Goal: Task Accomplishment & Management: Manage account settings

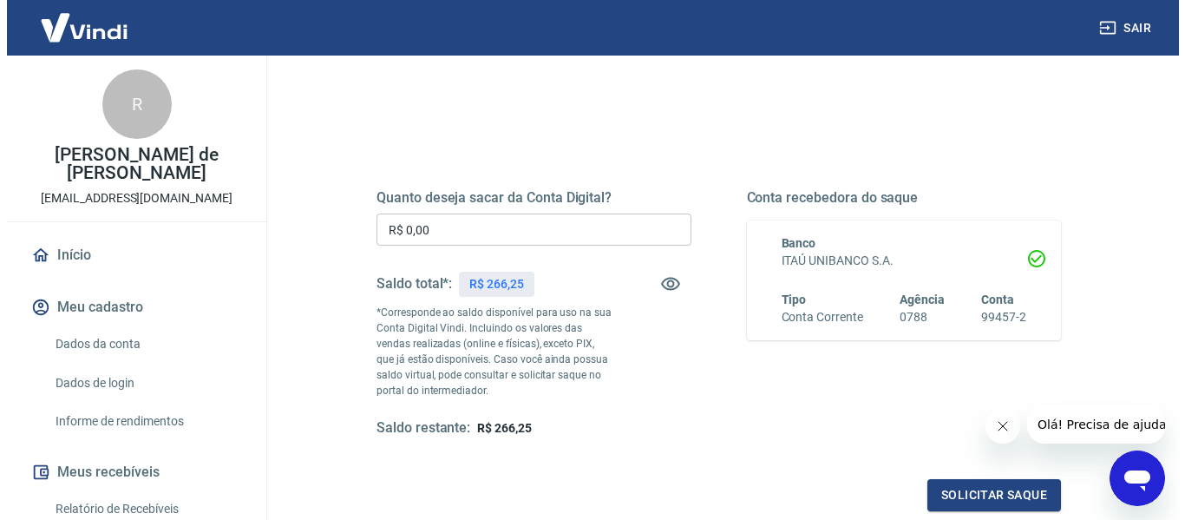
scroll to position [260, 0]
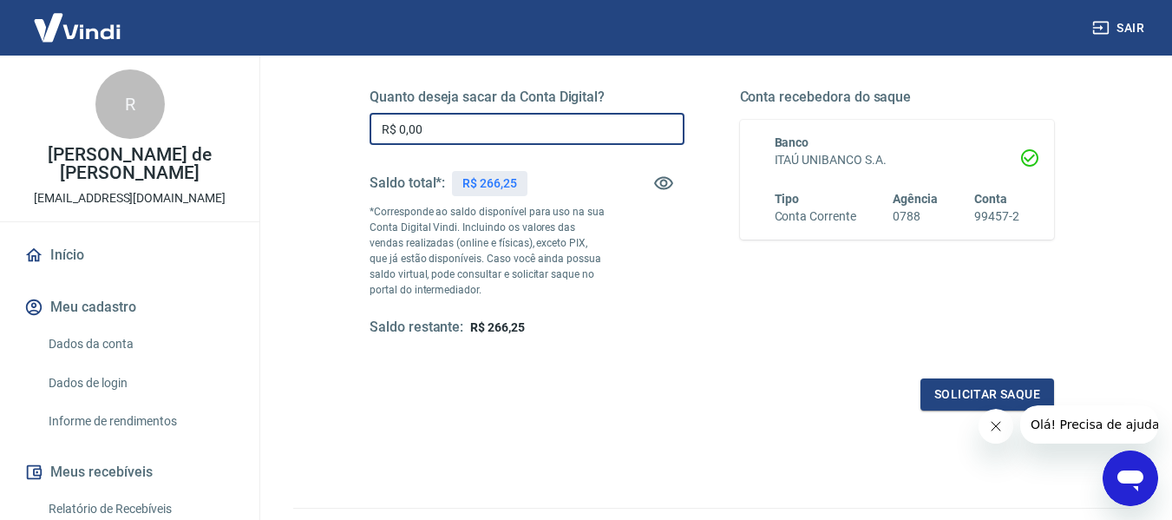
click at [448, 128] on input "R$ 0,00" at bounding box center [527, 129] width 315 height 32
type input "R$ 266,25"
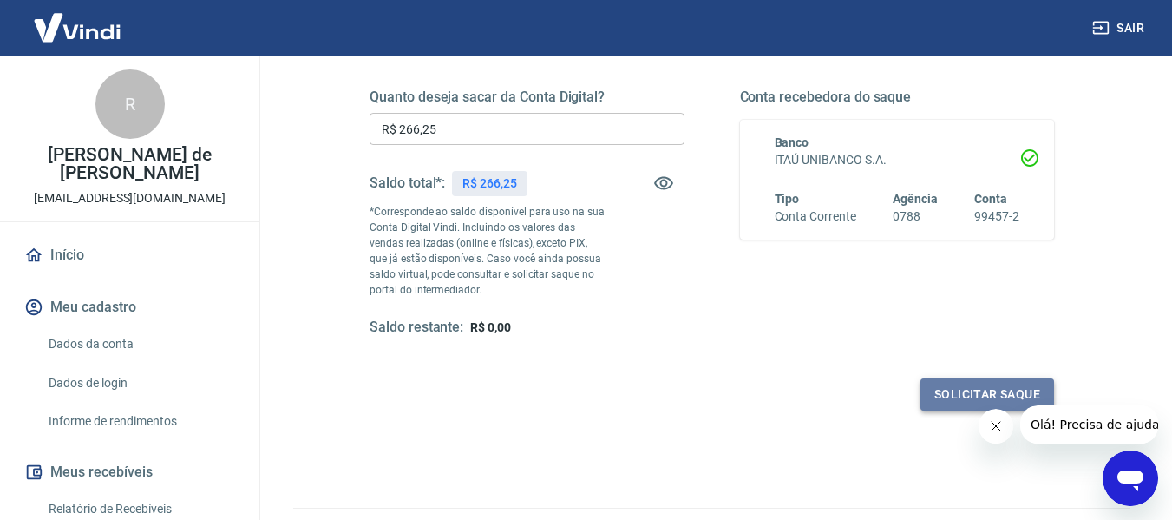
click at [980, 393] on button "Solicitar saque" at bounding box center [987, 394] width 134 height 32
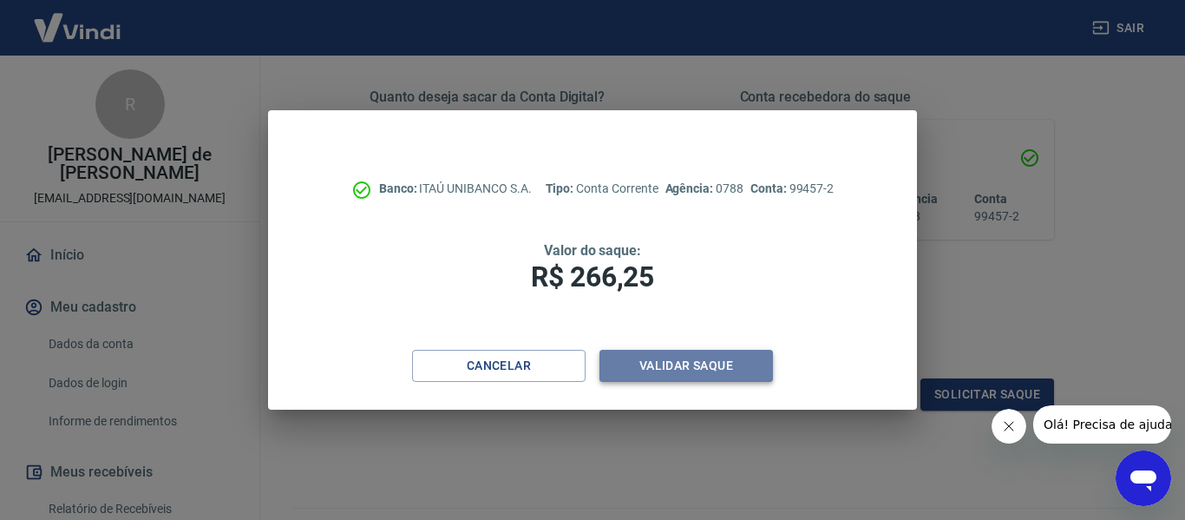
click at [678, 370] on button "Validar saque" at bounding box center [686, 366] width 174 height 32
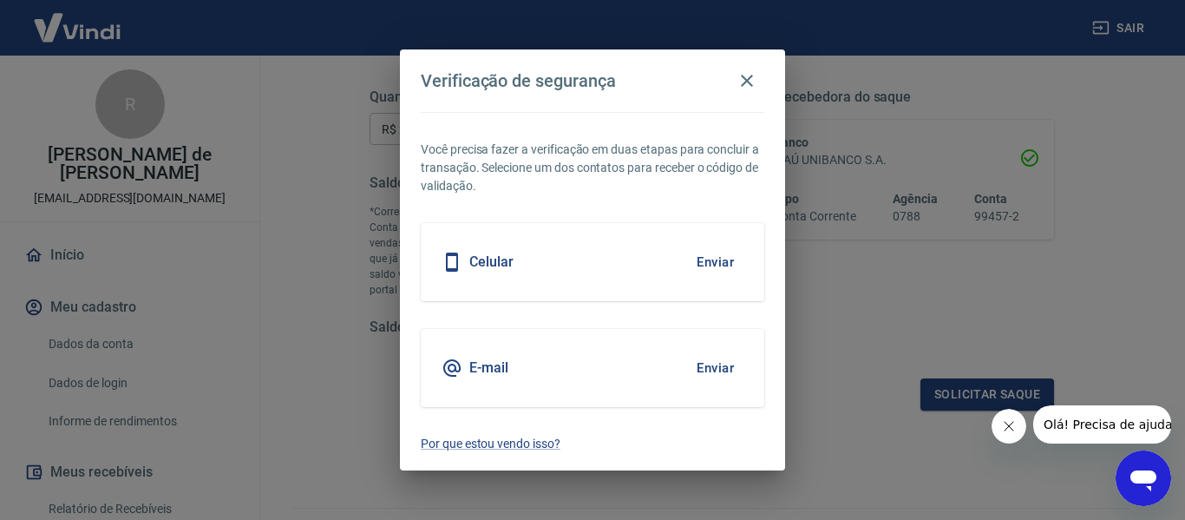
click at [707, 365] on button "Enviar" at bounding box center [715, 368] width 56 height 36
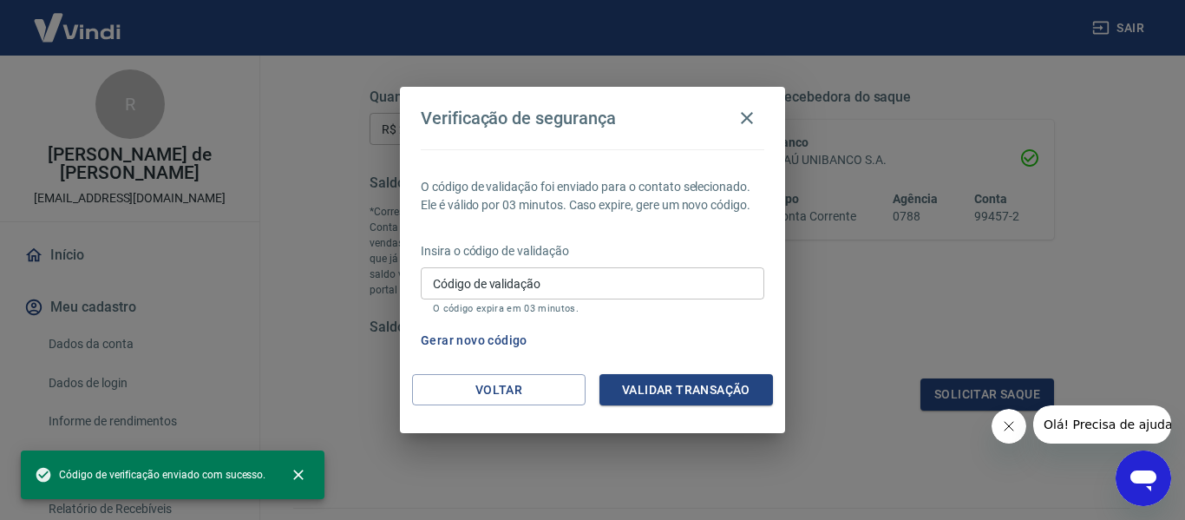
click at [522, 284] on input "Código de validação" at bounding box center [593, 283] width 344 height 32
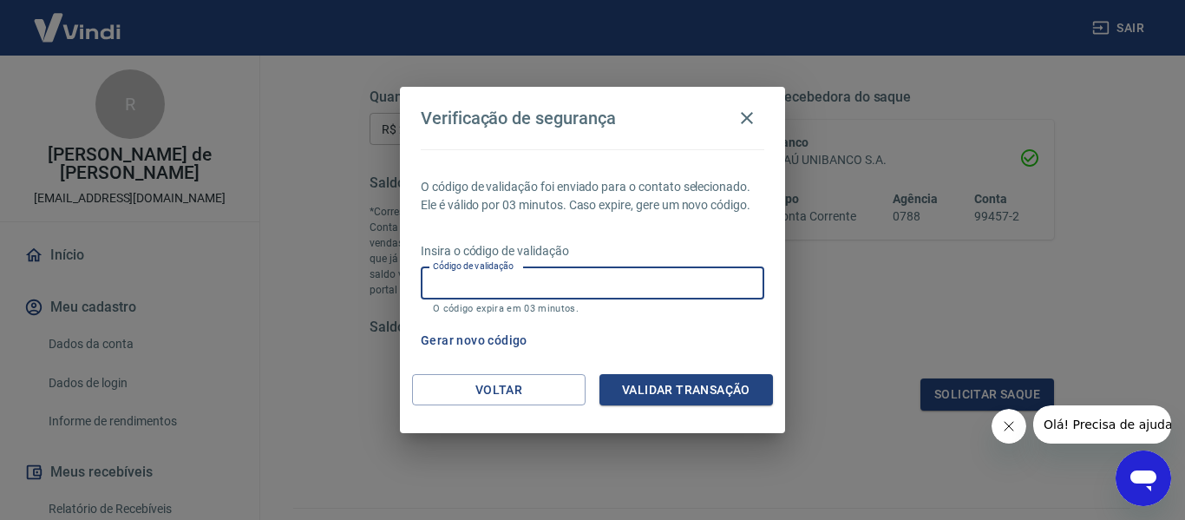
paste input "724175"
type input "724175"
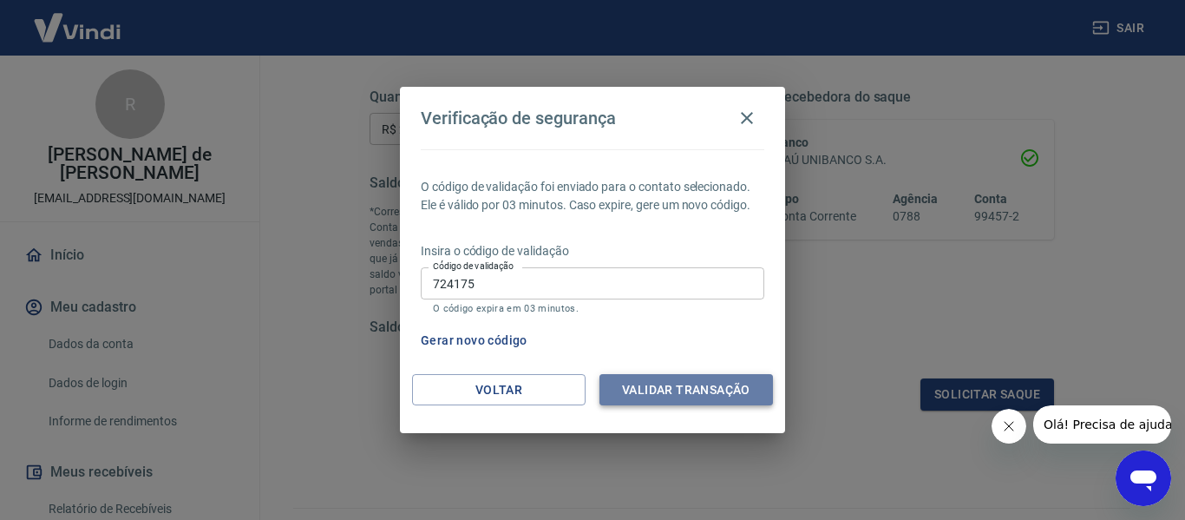
click at [672, 386] on button "Validar transação" at bounding box center [686, 390] width 174 height 32
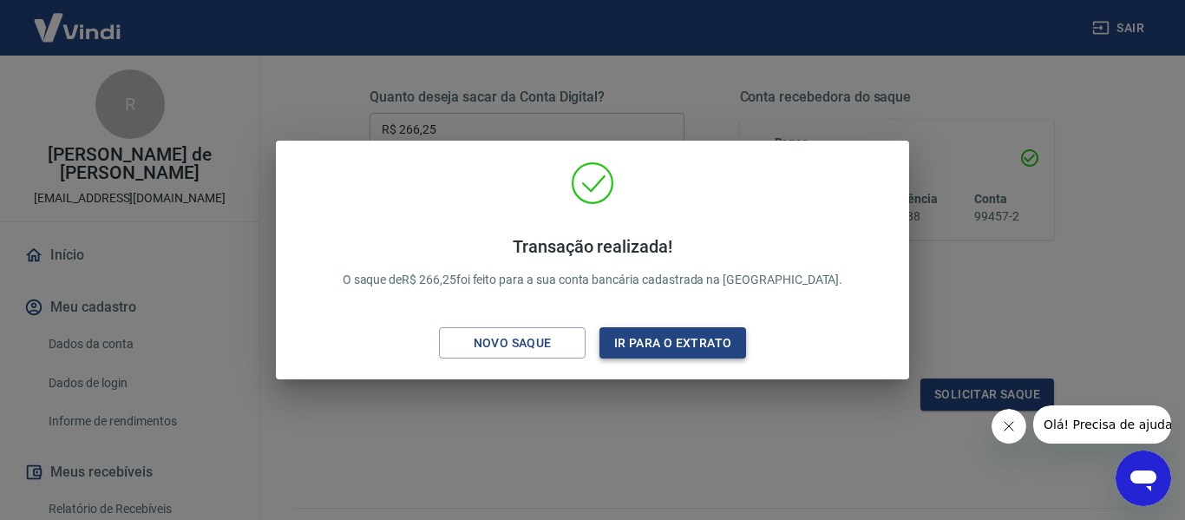
click at [690, 340] on button "Ir para o extrato" at bounding box center [672, 343] width 147 height 32
